Goal: Task Accomplishment & Management: Use online tool/utility

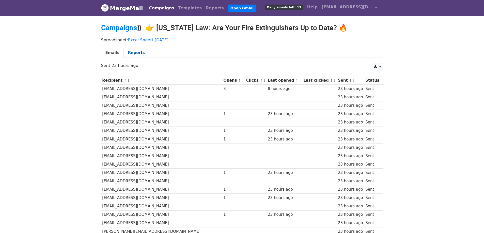
click at [137, 55] on link "Reports" at bounding box center [136, 53] width 25 height 10
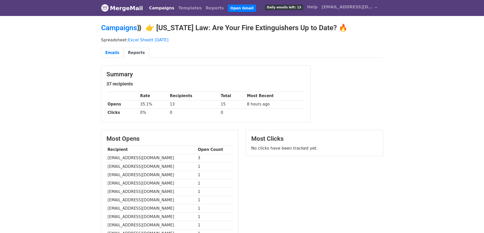
click at [113, 53] on link "Emails" at bounding box center [112, 53] width 23 height 10
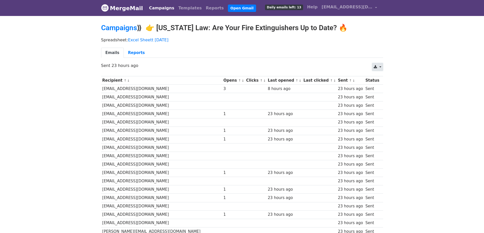
click at [378, 67] on link at bounding box center [377, 67] width 11 height 8
click at [380, 79] on link "CSV" at bounding box center [383, 79] width 23 height 8
